Goal: Task Accomplishment & Management: Use online tool/utility

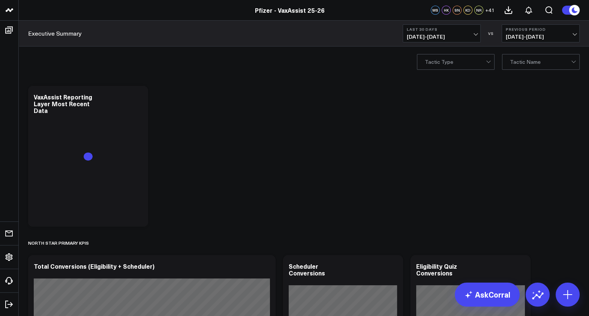
click at [548, 30] on b "Previous Period" at bounding box center [541, 29] width 70 height 4
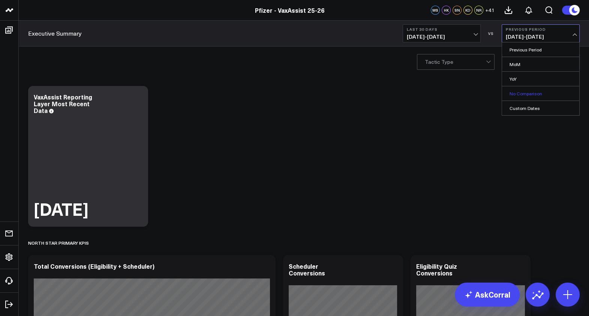
click at [533, 88] on link "No Comparison" at bounding box center [540, 93] width 77 height 14
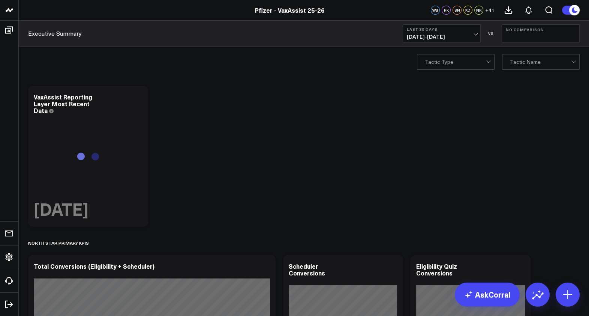
click at [427, 36] on span "[DATE] - [DATE]" at bounding box center [442, 37] width 70 height 6
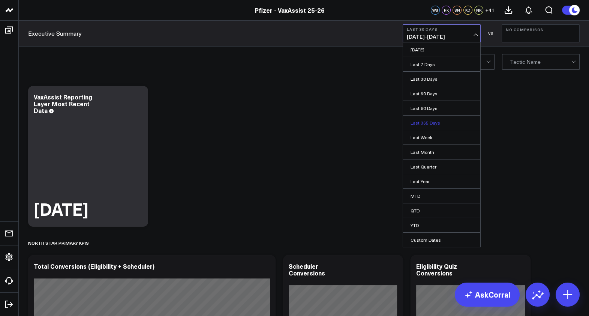
click at [429, 121] on link "Last 365 Days" at bounding box center [441, 122] width 77 height 14
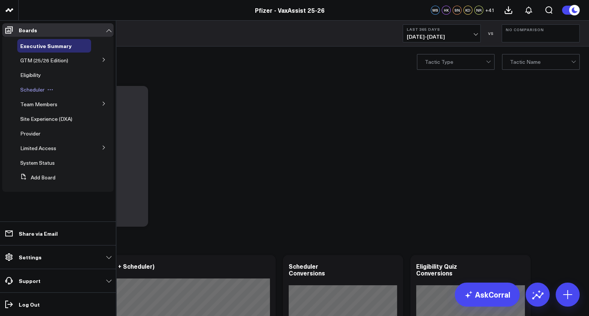
click at [36, 90] on span "Scheduler" at bounding box center [32, 89] width 24 height 7
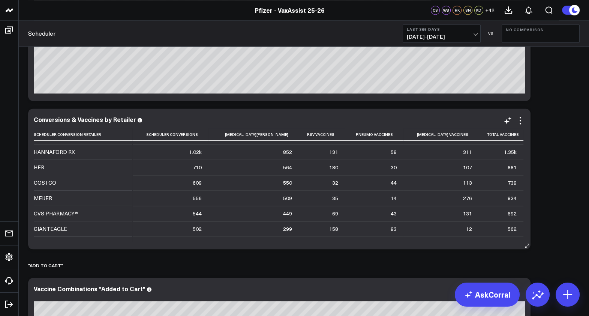
scroll to position [211, 0]
click at [521, 118] on icon at bounding box center [520, 120] width 9 height 9
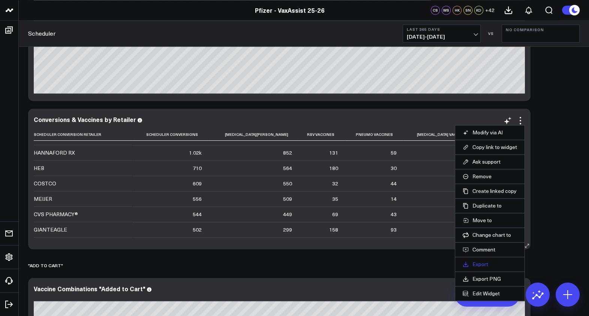
click at [487, 261] on link "Export" at bounding box center [490, 264] width 54 height 7
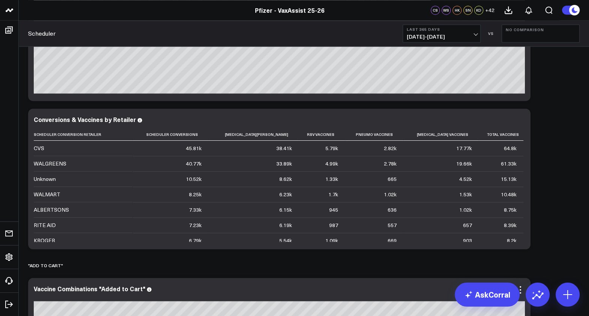
scroll to position [1328, 0]
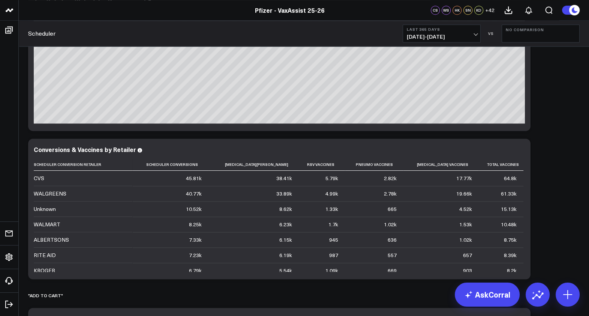
click at [549, 105] on div "SCHEDULER Modify via AI Copy link to widget Ask support Remove Create linked co…" at bounding box center [303, 198] width 559 height 2960
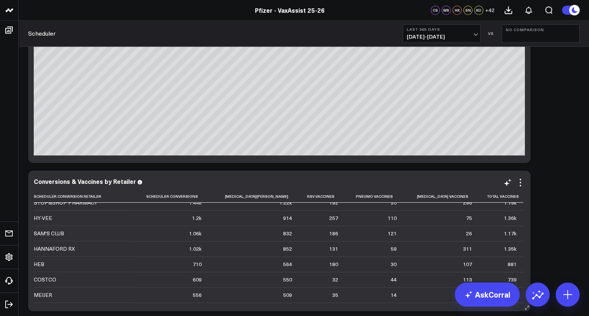
scroll to position [177, 0]
